Goal: Information Seeking & Learning: Learn about a topic

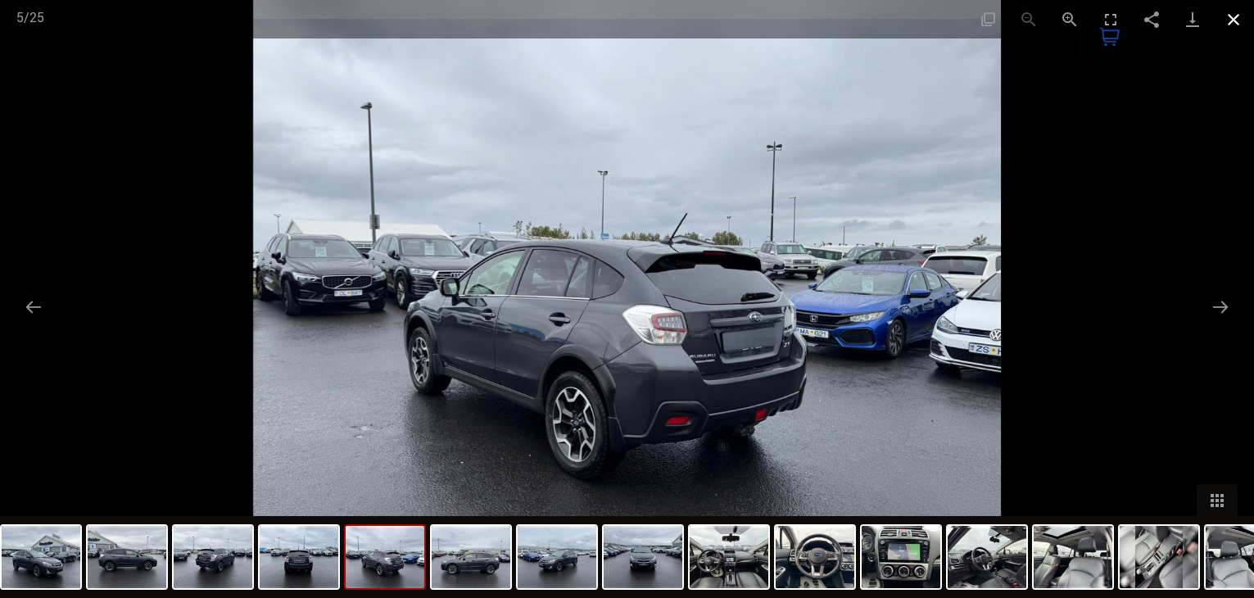
click at [1229, 24] on button "Close gallery" at bounding box center [1233, 19] width 41 height 38
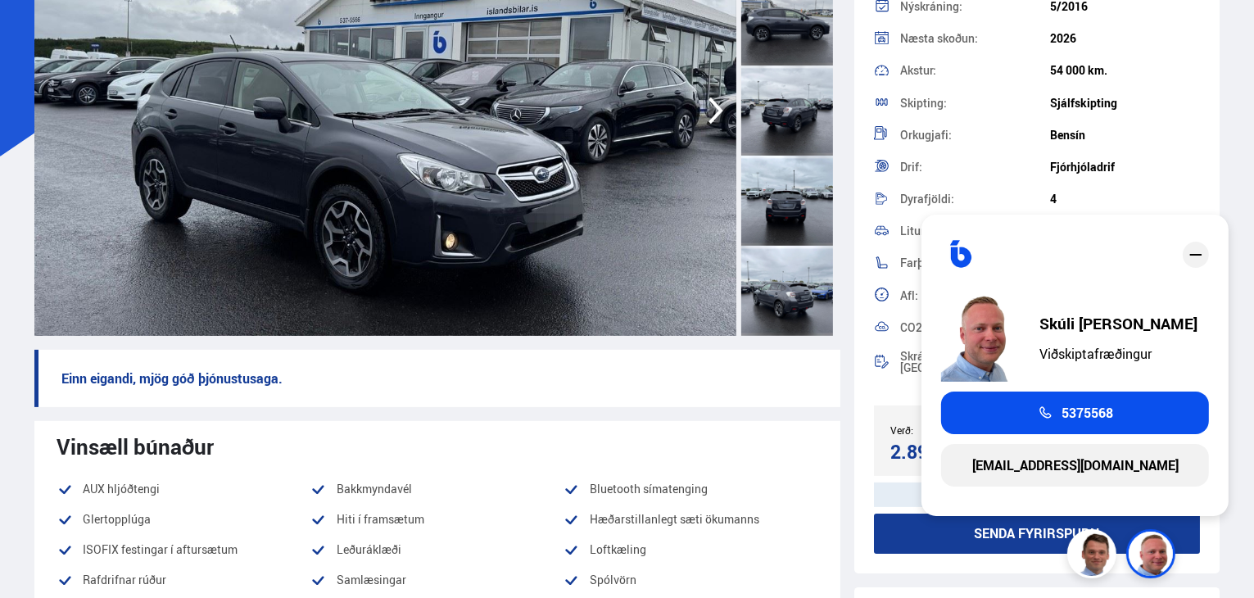
scroll to position [210, 0]
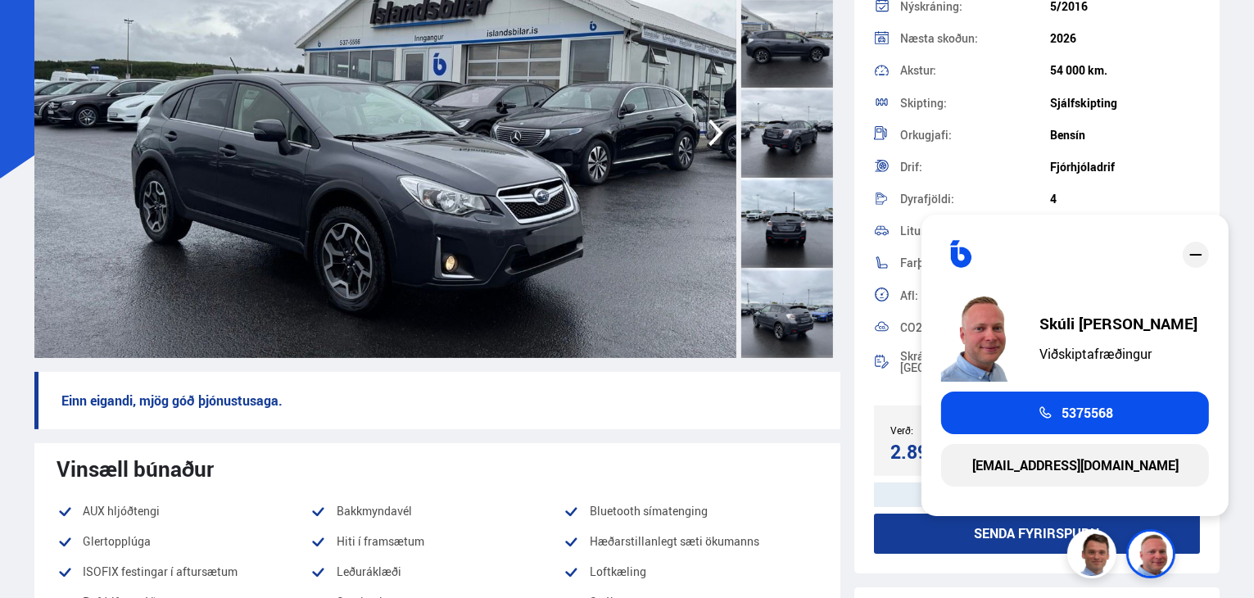
click at [783, 116] on div at bounding box center [787, 133] width 92 height 90
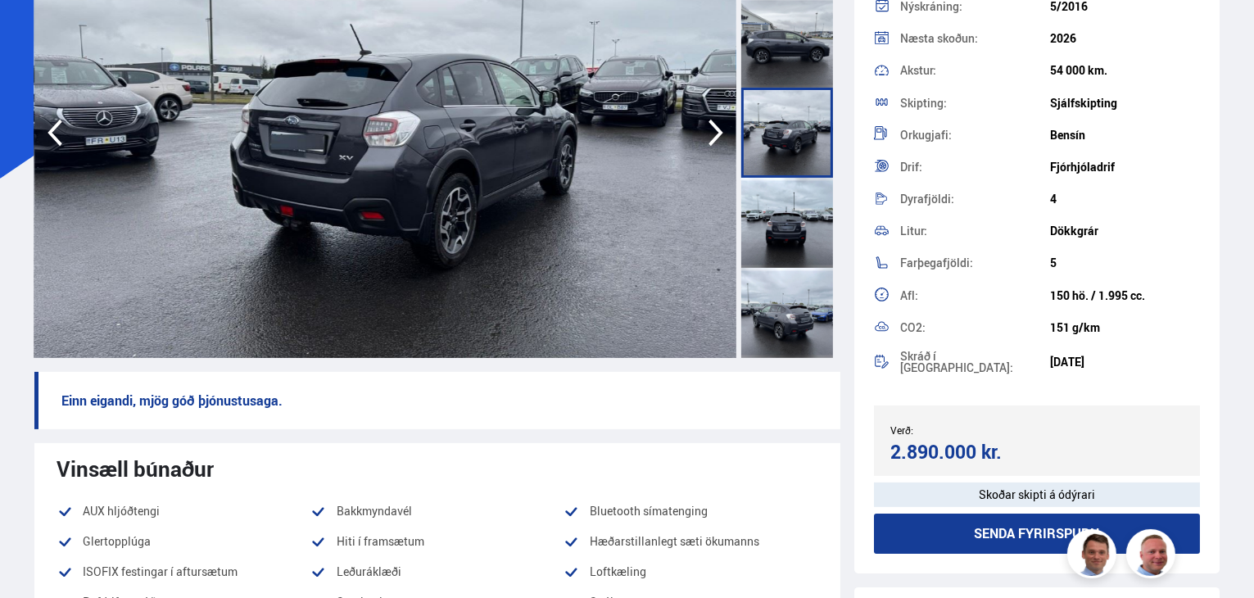
click at [712, 124] on icon "button" at bounding box center [715, 133] width 15 height 27
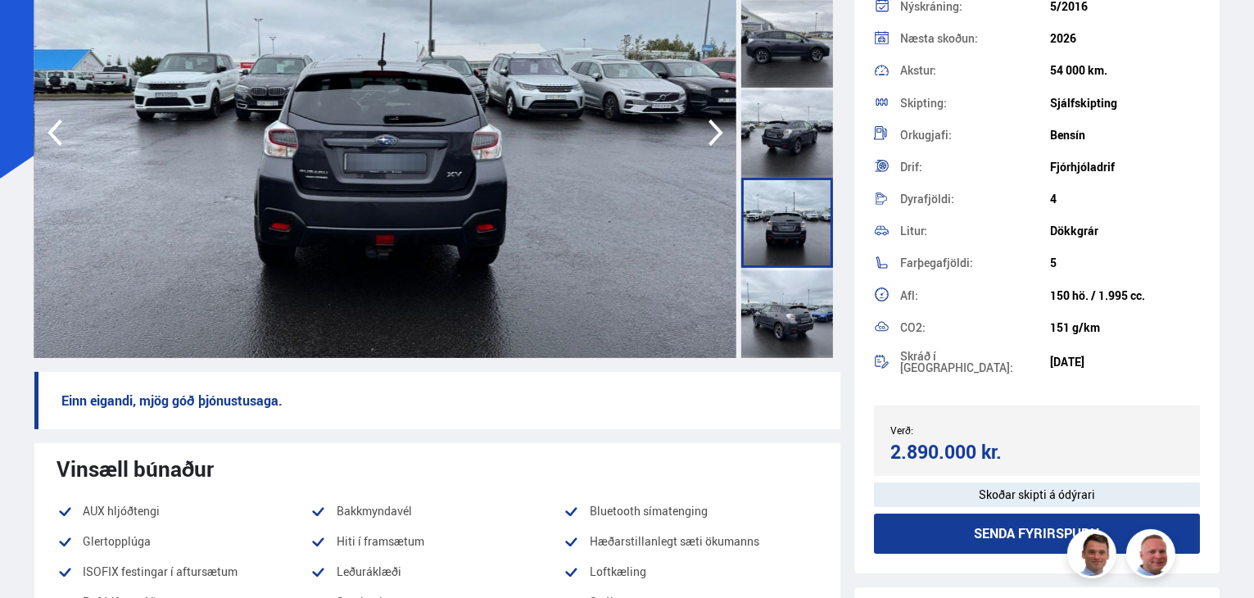
click at [712, 124] on icon "button" at bounding box center [715, 133] width 15 height 27
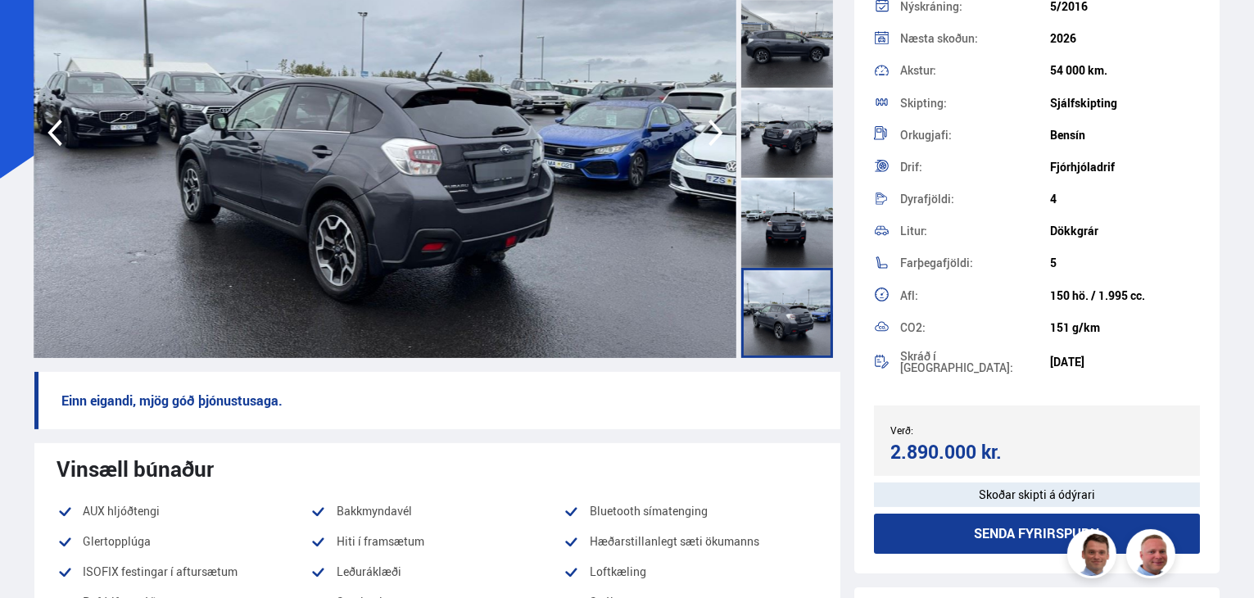
click at [712, 124] on icon "button" at bounding box center [715, 133] width 15 height 27
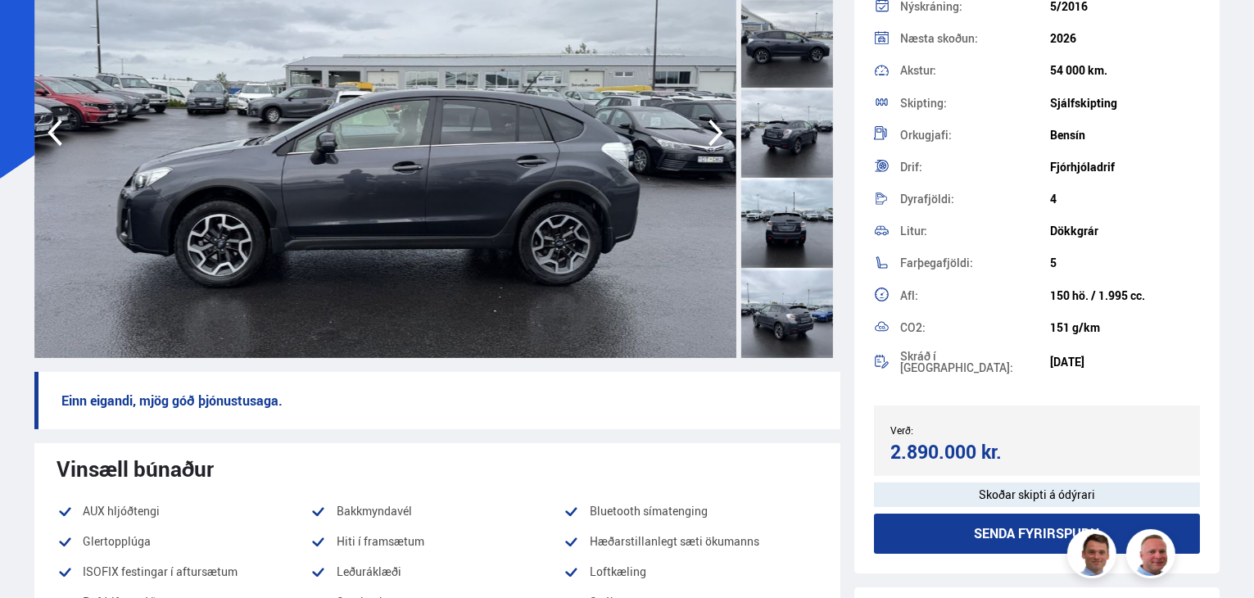
click at [712, 124] on icon "button" at bounding box center [715, 133] width 15 height 27
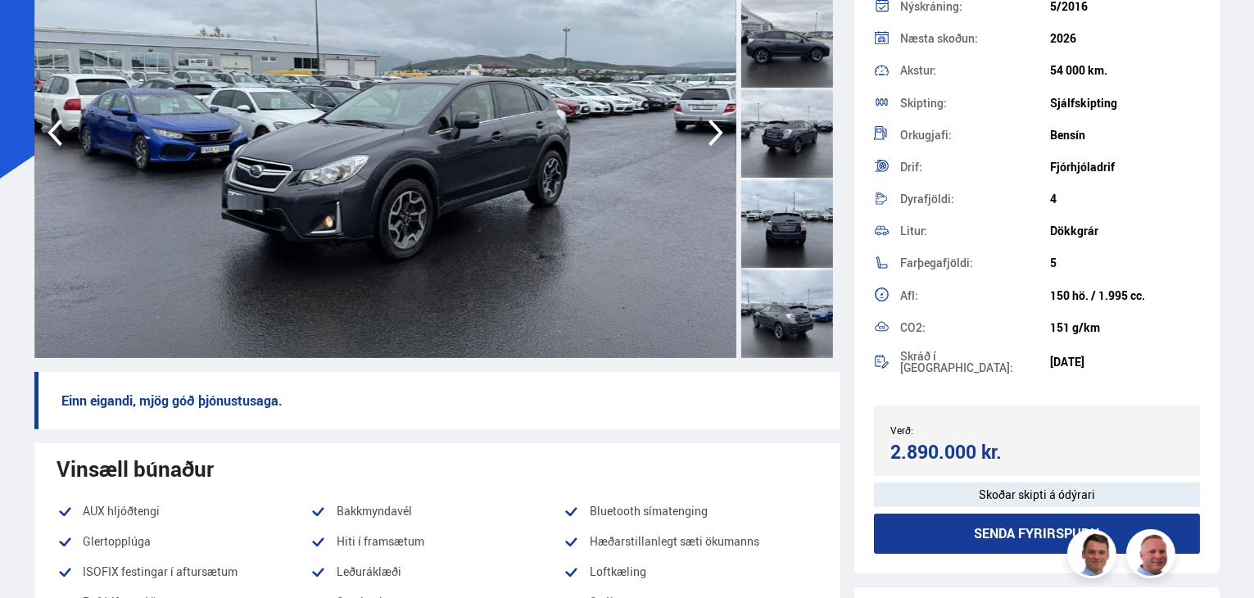
click at [465, 86] on img at bounding box center [385, 132] width 702 height 450
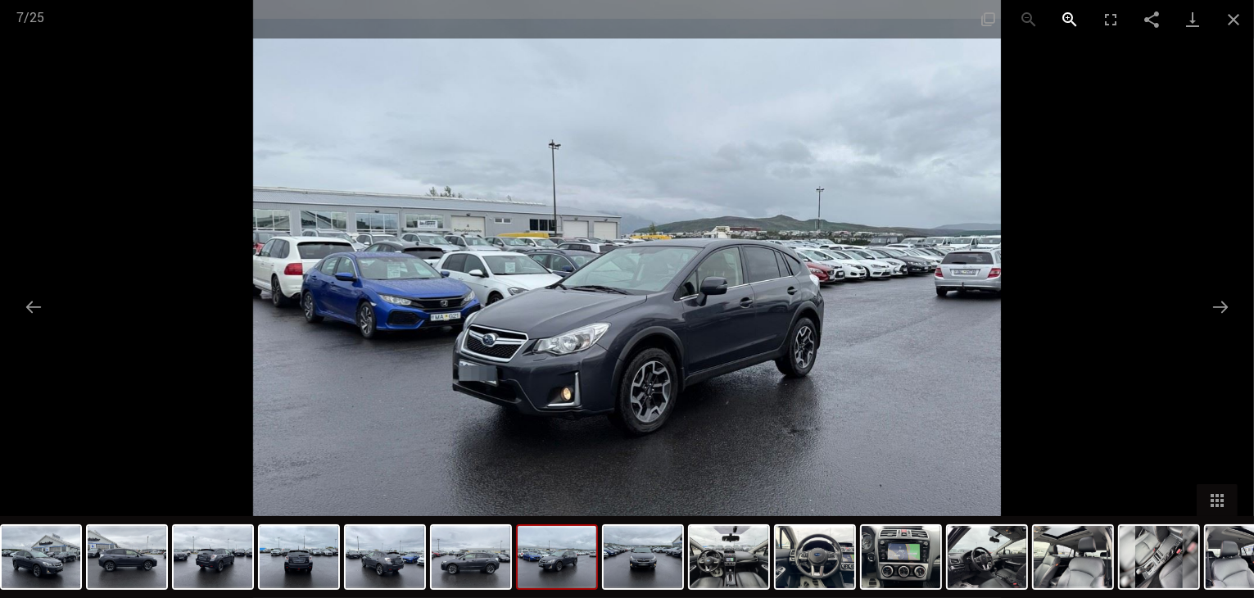
click at [1070, 14] on button "Zoom in" at bounding box center [1069, 19] width 41 height 38
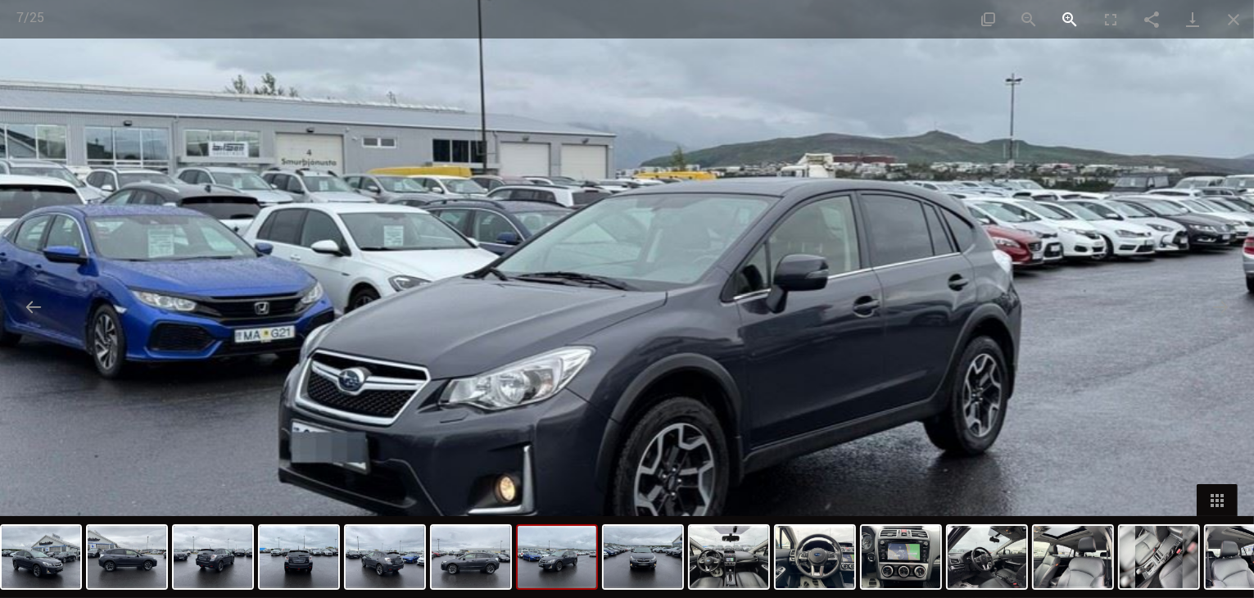
click at [1070, 14] on button "Zoom in" at bounding box center [1069, 19] width 41 height 38
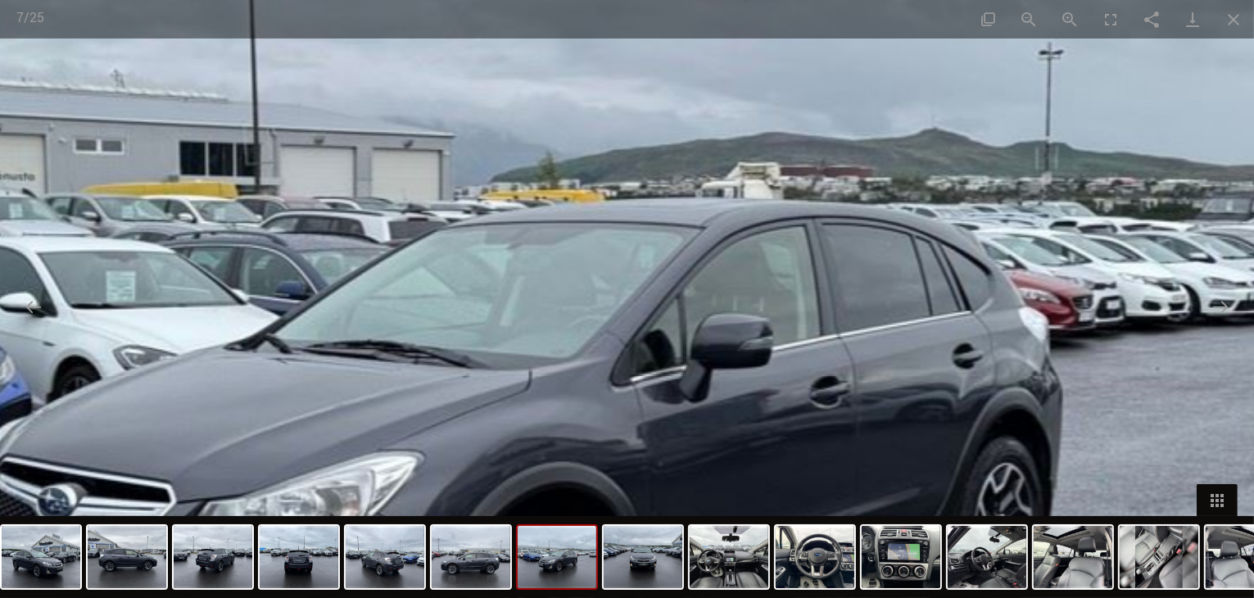
drag, startPoint x: 1043, startPoint y: 163, endPoint x: 887, endPoint y: 245, distance: 176.5
click at [887, 245] on img at bounding box center [471, 380] width 2242 height 1793
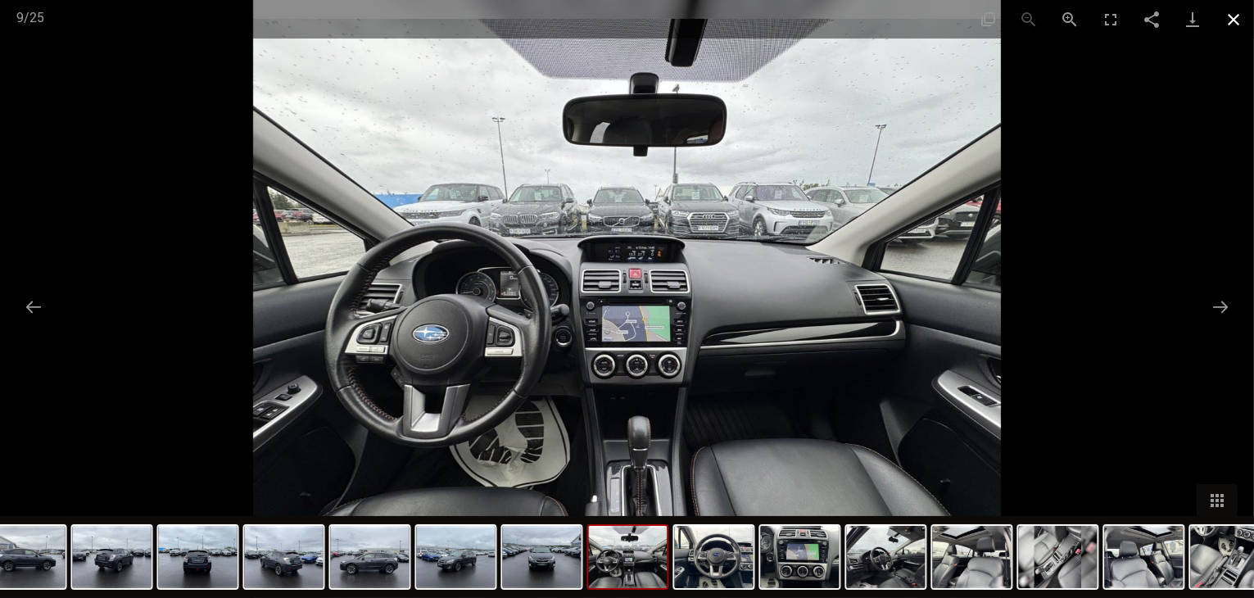
click at [1231, 16] on button "Close gallery" at bounding box center [1233, 19] width 41 height 38
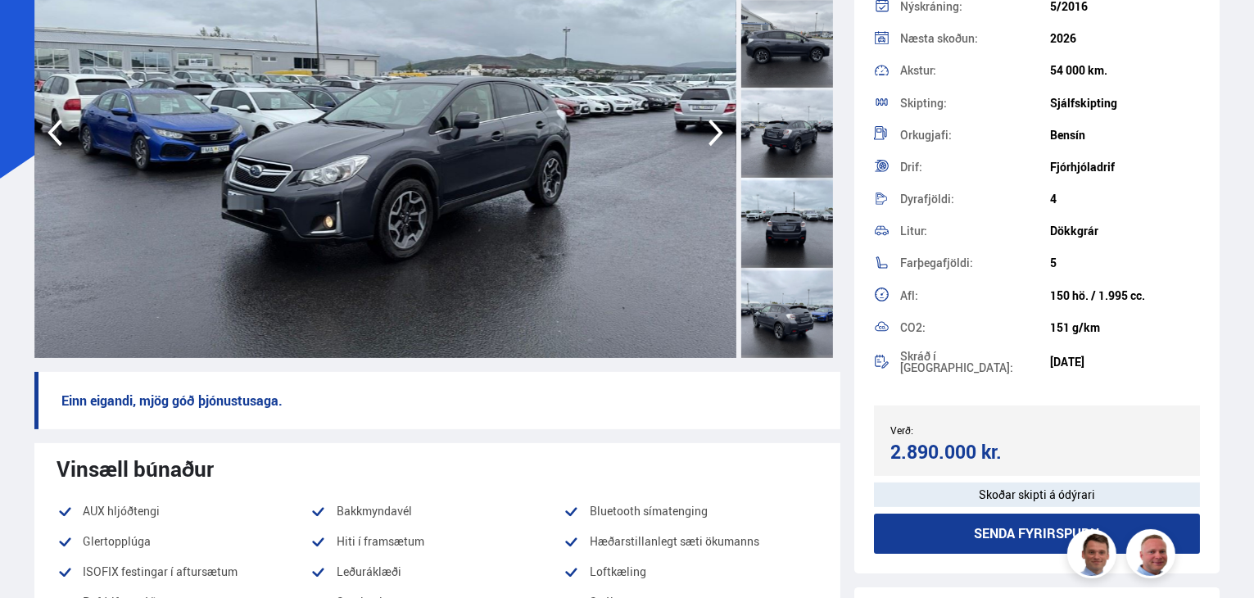
click at [457, 88] on img at bounding box center [385, 132] width 702 height 450
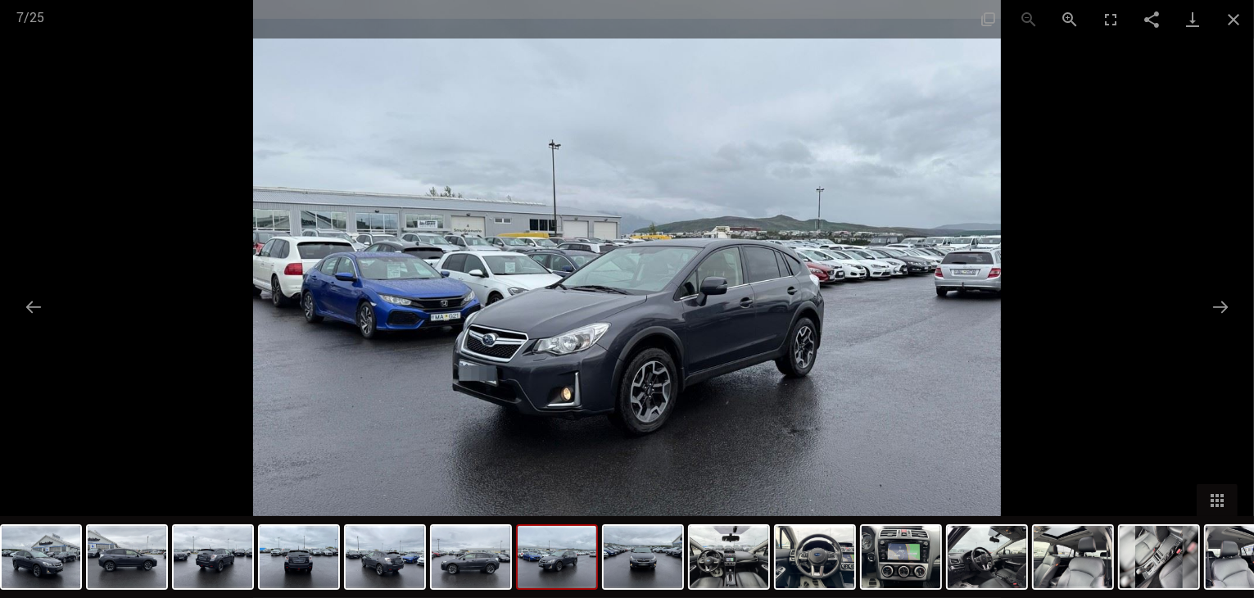
scroll to position [131, 0]
